Goal: Register for event/course

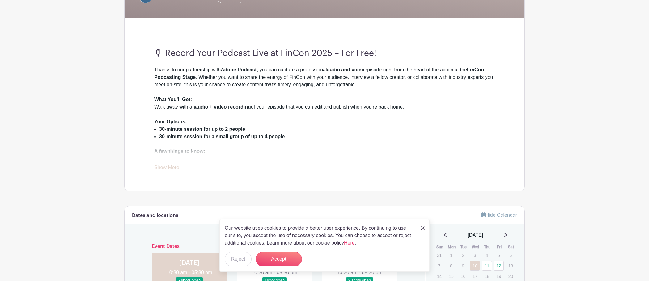
scroll to position [188, 0]
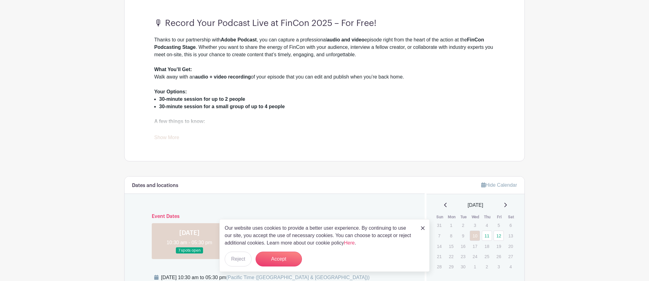
click at [171, 139] on link "Show More" at bounding box center [166, 139] width 25 height 8
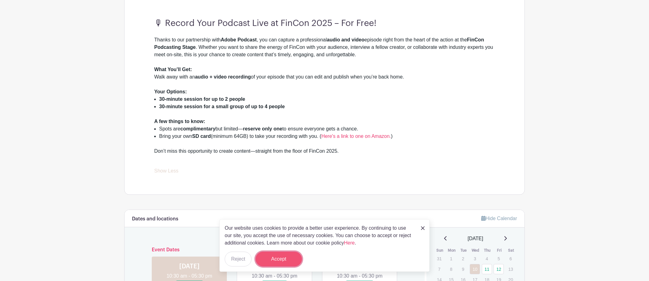
click at [284, 257] on button "Accept" at bounding box center [278, 258] width 46 height 15
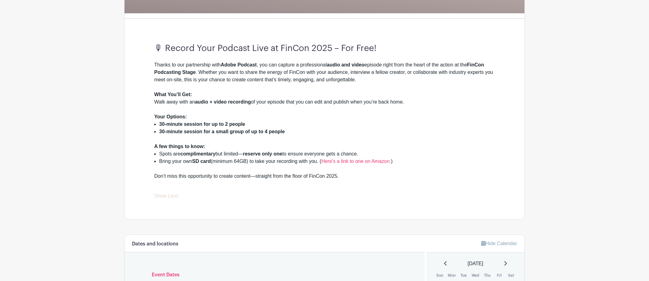
scroll to position [294, 0]
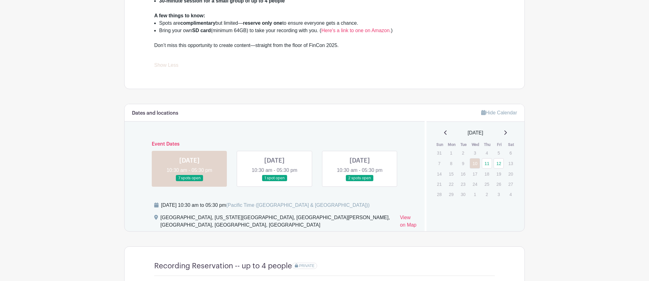
click at [274, 181] on link at bounding box center [274, 181] width 0 height 0
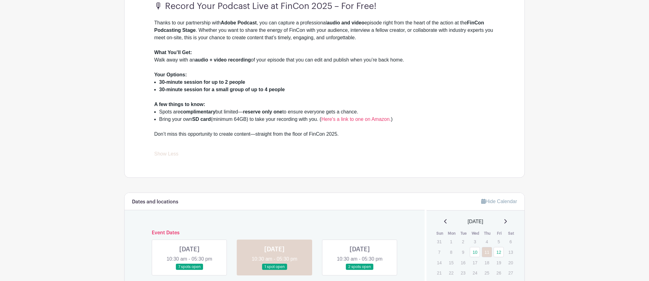
scroll to position [223, 0]
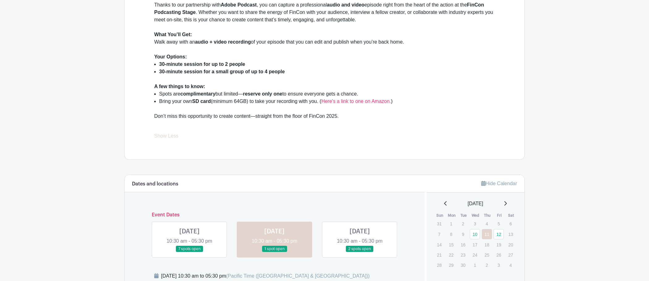
click at [359, 252] on link at bounding box center [359, 252] width 0 height 0
